Goal: Task Accomplishment & Management: Use online tool/utility

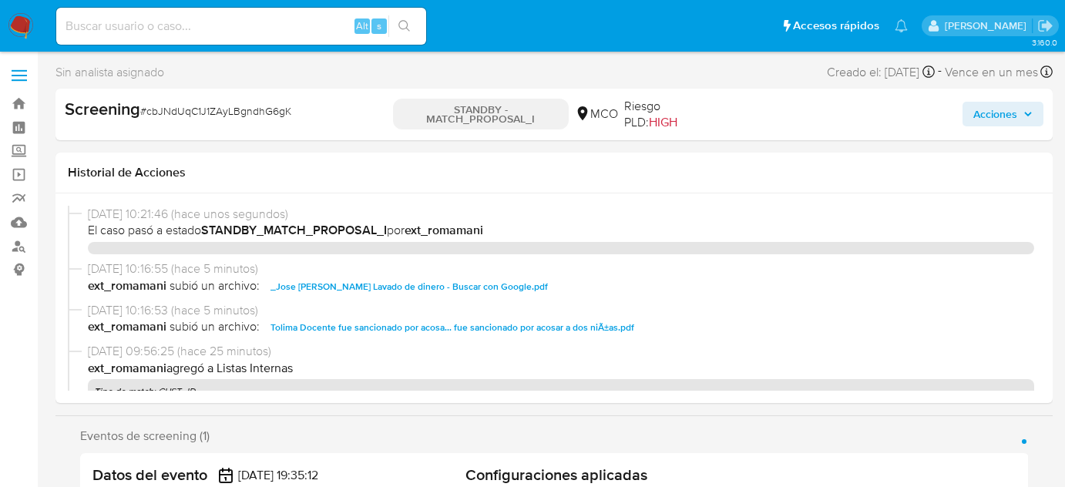
select select "10"
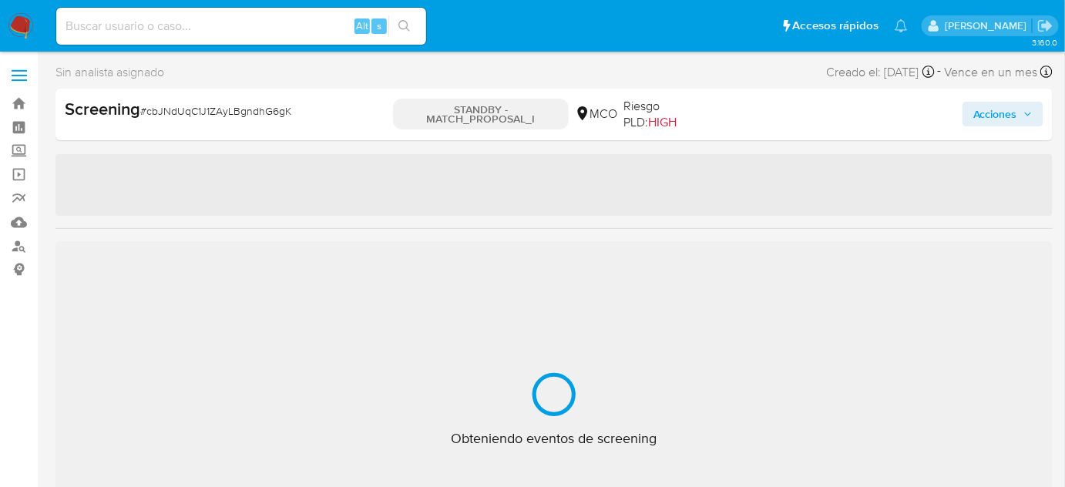
select select "10"
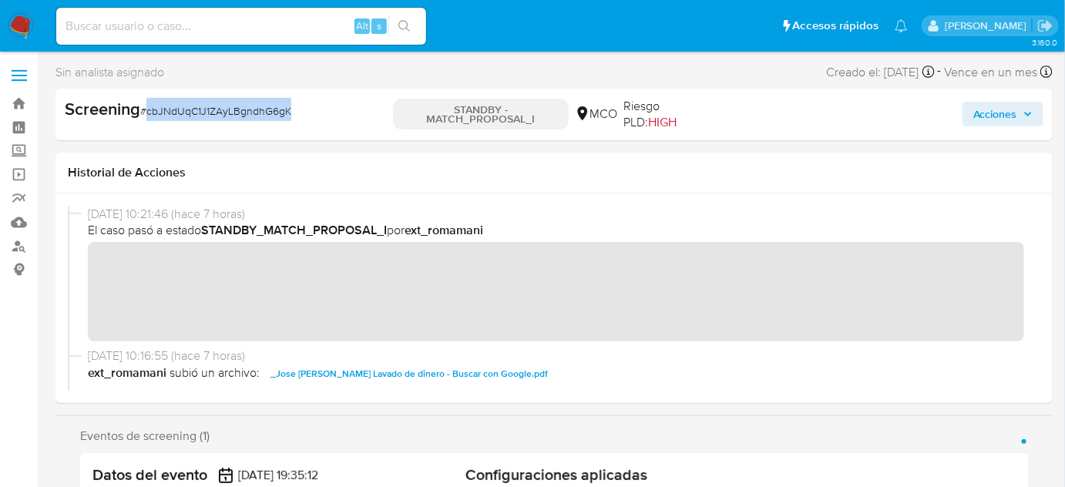
drag, startPoint x: 327, startPoint y: 111, endPoint x: 146, endPoint y: 123, distance: 181.5
click at [146, 123] on div "Screening # cbJNdUqC1J1ZAyLBgndhG6gK" at bounding box center [226, 114] width 322 height 33
copy span "cbJNdUqC1J1ZAyLBgndhG6gK"
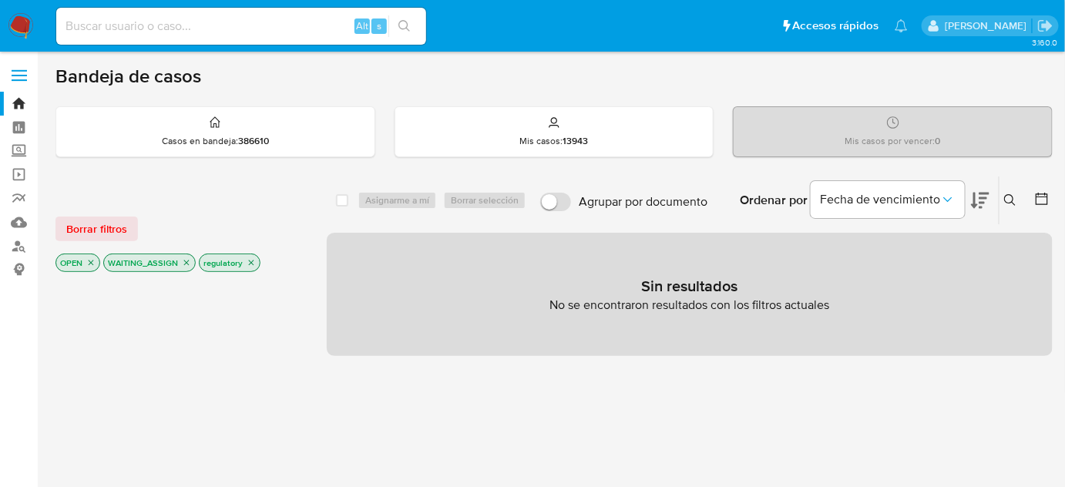
click at [22, 23] on img at bounding box center [21, 26] width 26 height 26
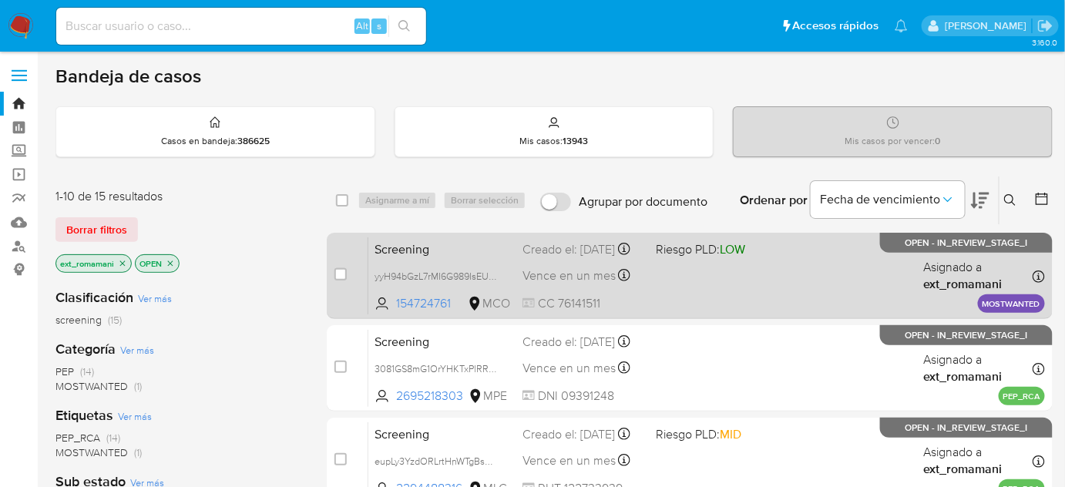
click at [703, 280] on div "Screening yyH94bGzL7rMI6G989IsEUGy 154724761 MCO Riesgo PLD: LOW Creado el: 18/…" at bounding box center [706, 276] width 677 height 78
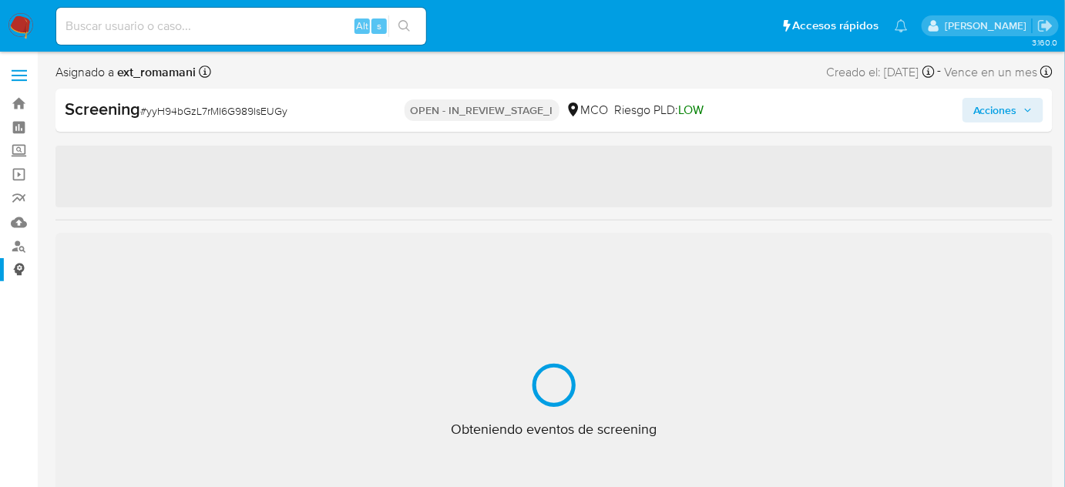
select select "10"
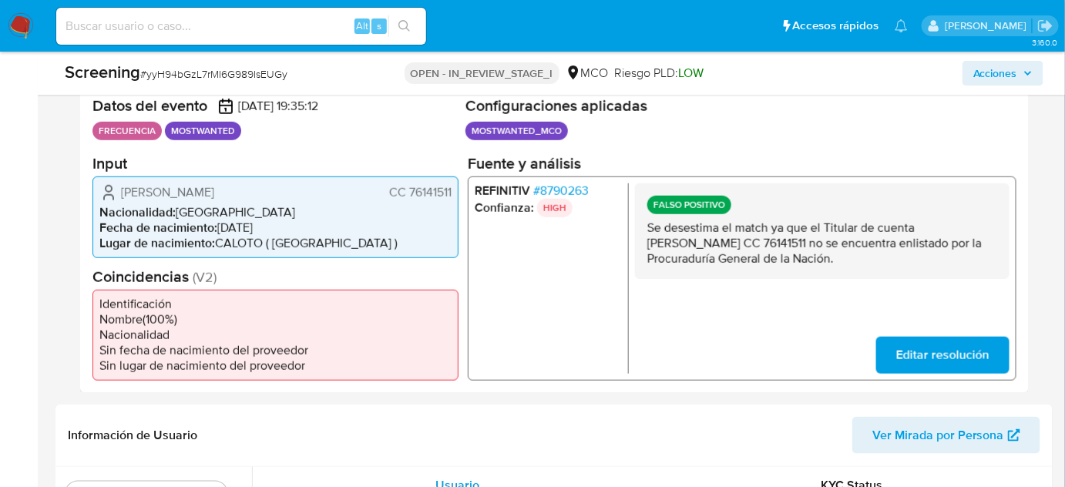
scroll to position [350, 0]
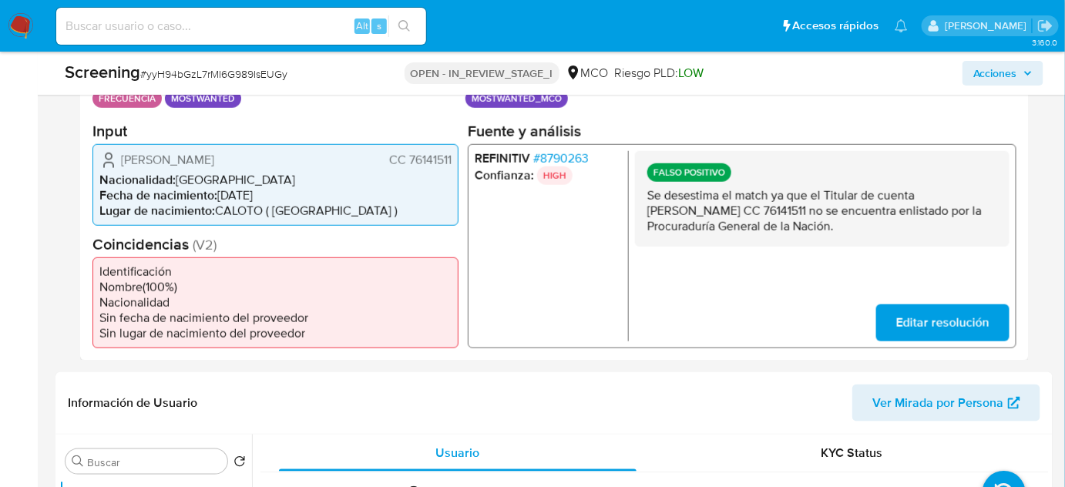
drag, startPoint x: 765, startPoint y: 229, endPoint x: 643, endPoint y: 197, distance: 126.6
click at [643, 197] on div "FALSO POSITIVO Se desestima el match ya que el Titular de cuenta Hernan Dario M…" at bounding box center [822, 198] width 375 height 96
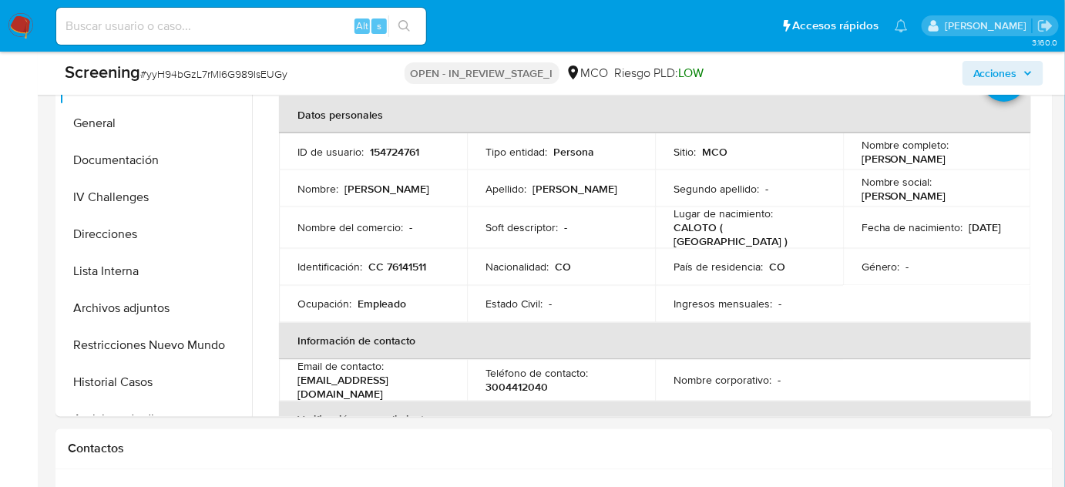
scroll to position [771, 0]
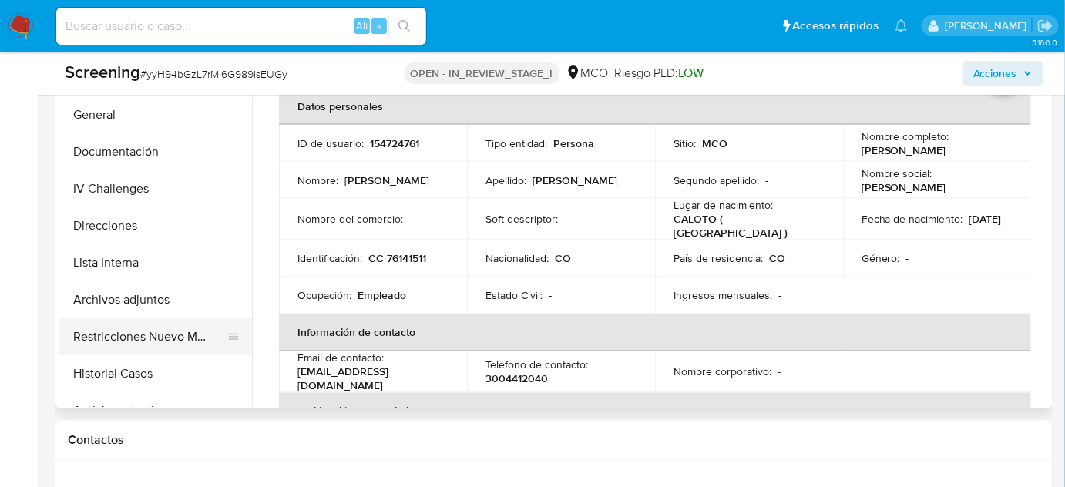
click at [117, 330] on button "Restricciones Nuevo Mundo" at bounding box center [149, 336] width 180 height 37
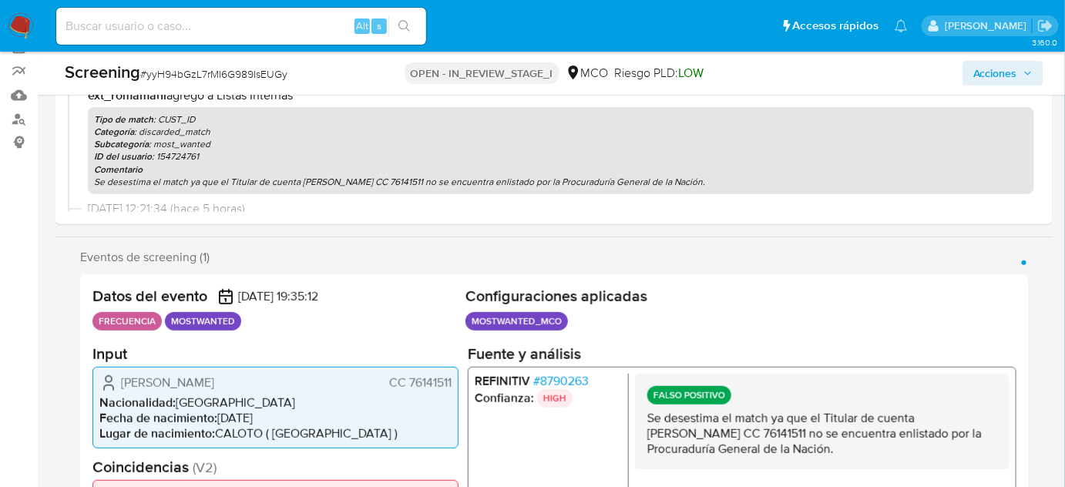
scroll to position [0, 0]
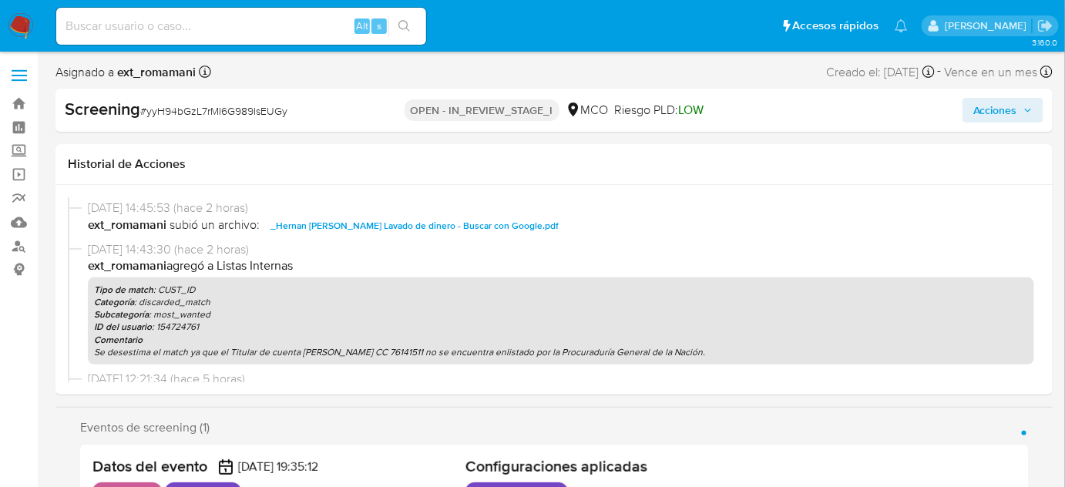
click at [986, 106] on span "Acciones" at bounding box center [996, 110] width 44 height 25
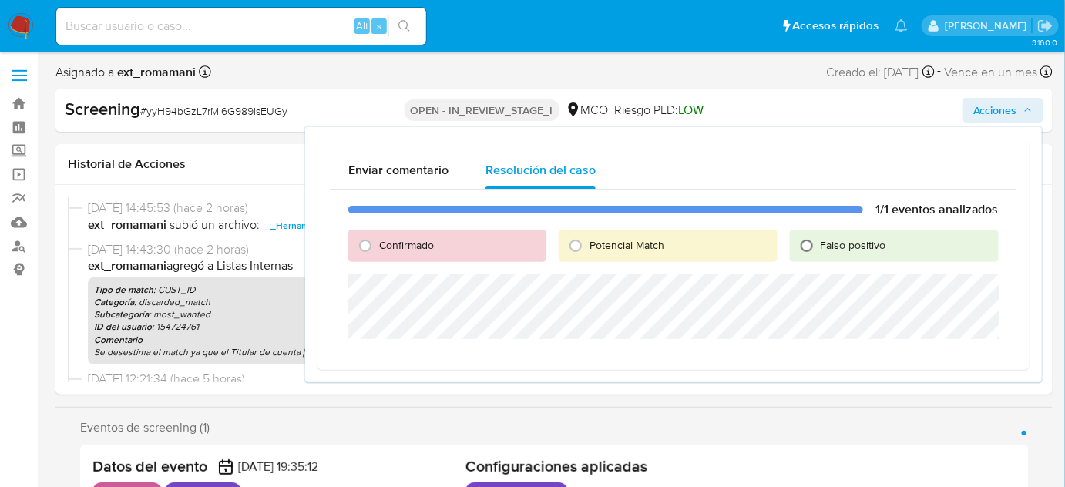
click at [812, 246] on input "Falso positivo" at bounding box center [807, 246] width 25 height 25
radio input "true"
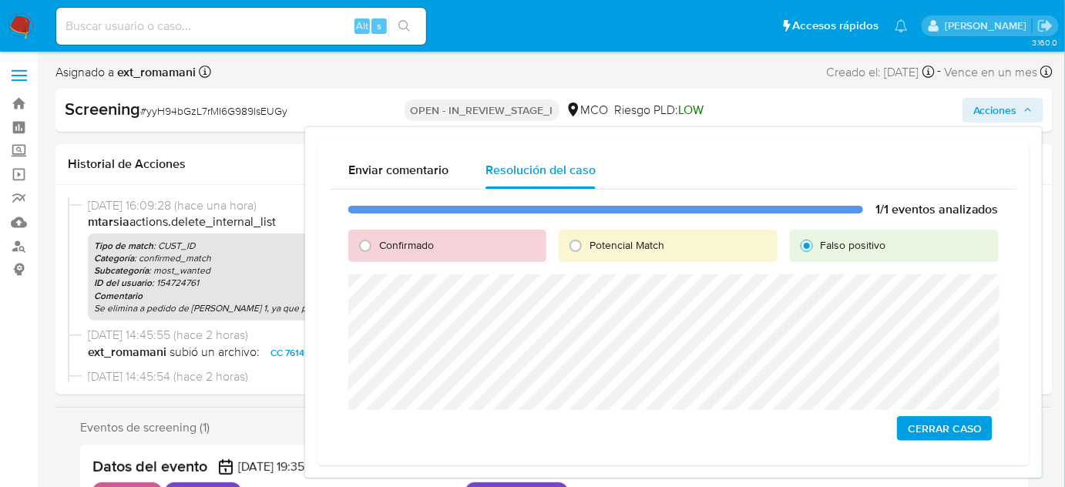
click at [957, 433] on span "Cerrar Caso" at bounding box center [945, 429] width 74 height 22
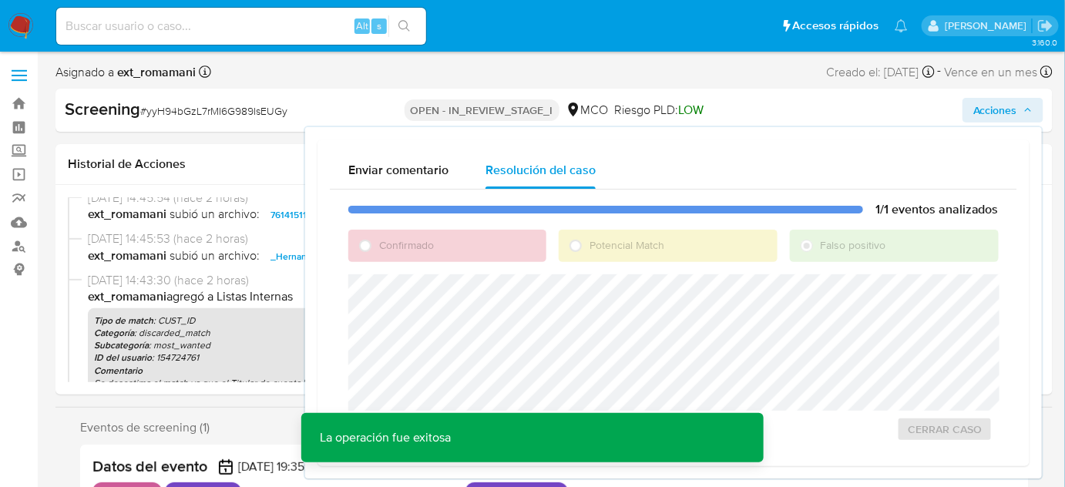
scroll to position [210, 0]
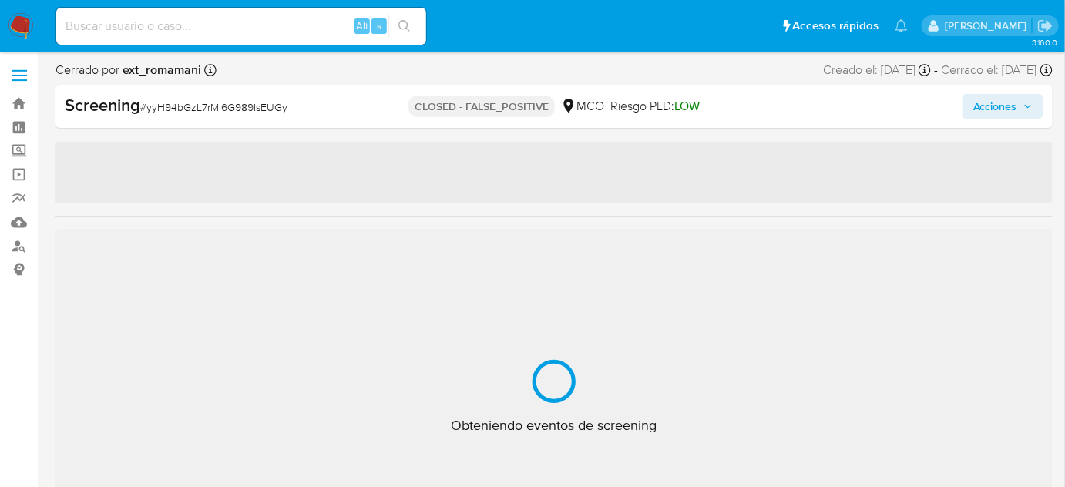
select select "10"
